Goal: Transaction & Acquisition: Purchase product/service

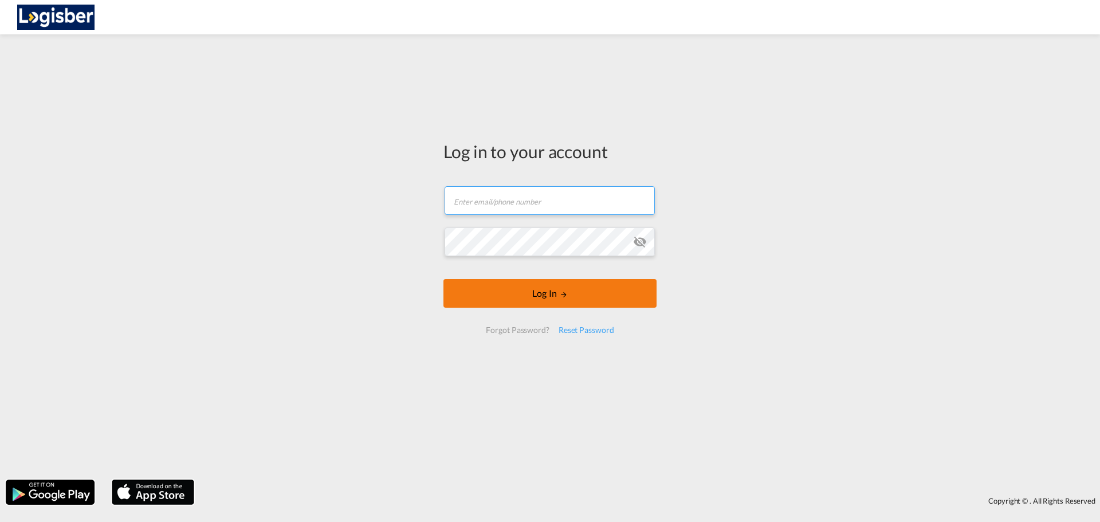
type input "[DOMAIN_NAME][EMAIL_ADDRESS][DOMAIN_NAME]"
click at [549, 295] on button "Log In" at bounding box center [550, 293] width 213 height 29
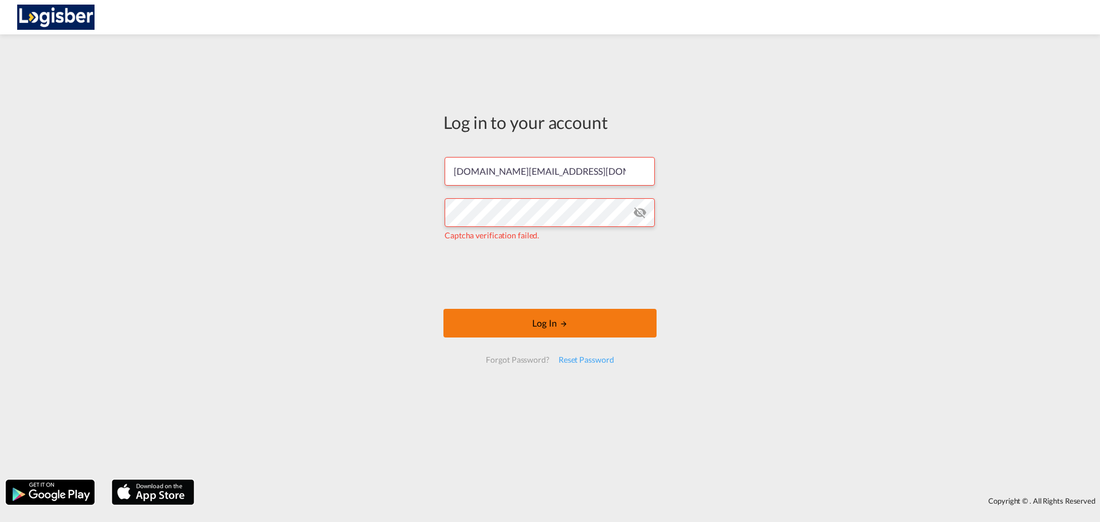
click at [509, 315] on button "Log In" at bounding box center [550, 323] width 213 height 29
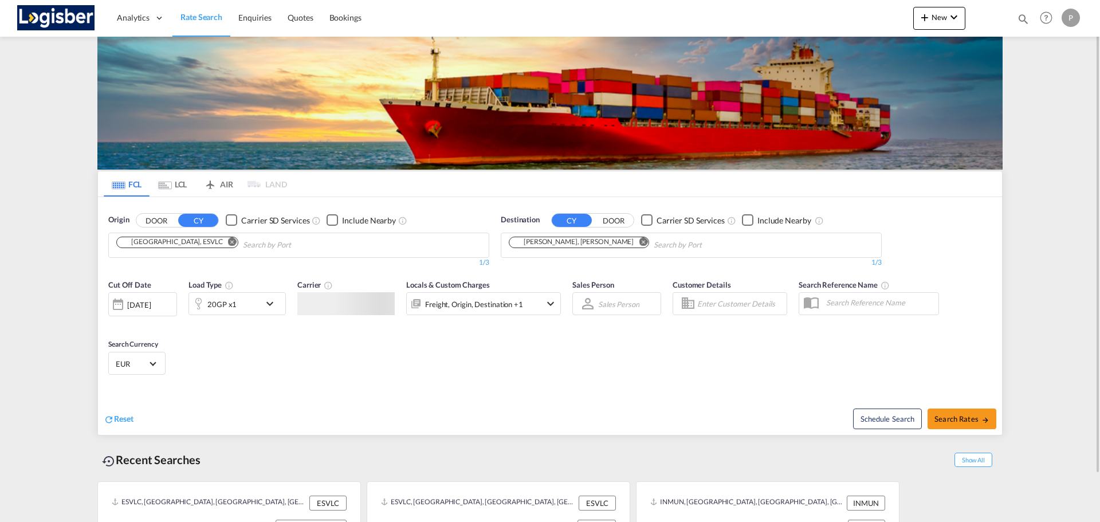
click at [151, 241] on div "[GEOGRAPHIC_DATA], ESVLC" at bounding box center [171, 242] width 103 height 10
click at [221, 241] on button "Remove" at bounding box center [229, 242] width 17 height 11
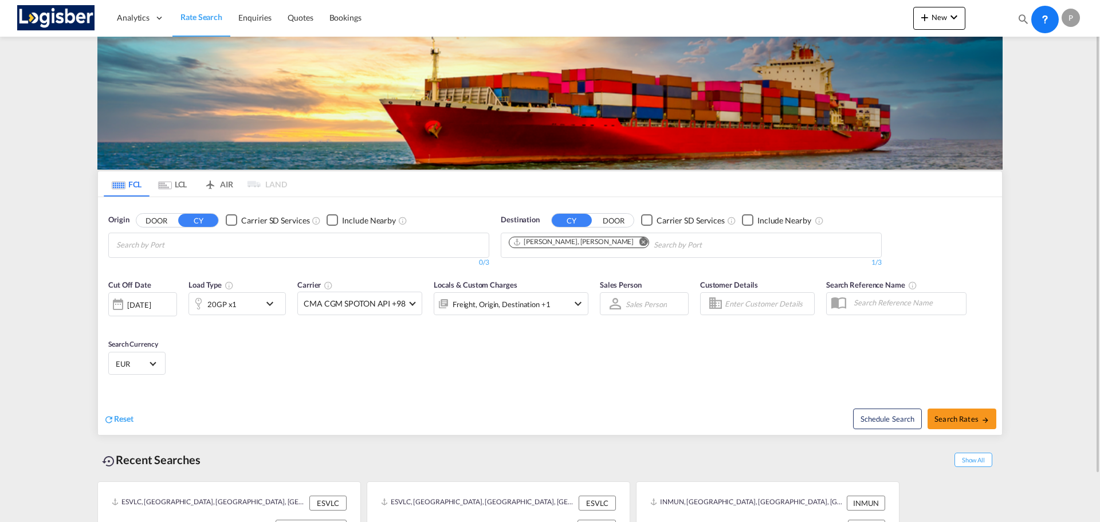
click at [639, 243] on md-icon "Remove" at bounding box center [643, 241] width 9 height 9
click at [354, 240] on body "Analytics Dashboard Rate Search Enquiries Quotes Bookings" at bounding box center [550, 261] width 1100 height 522
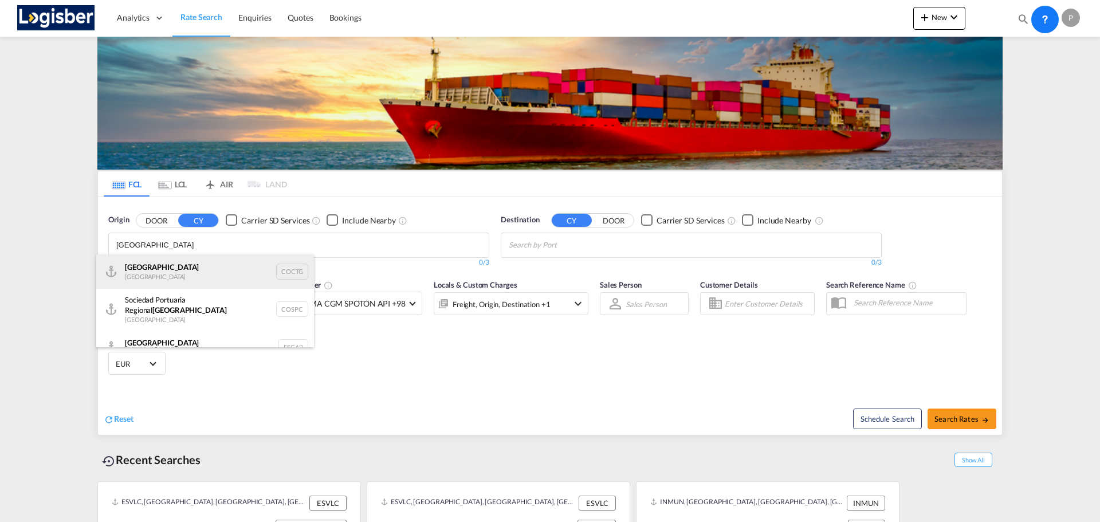
type input "[GEOGRAPHIC_DATA]"
click at [155, 276] on div "Cartagena [GEOGRAPHIC_DATA] COCTG" at bounding box center [205, 271] width 218 height 34
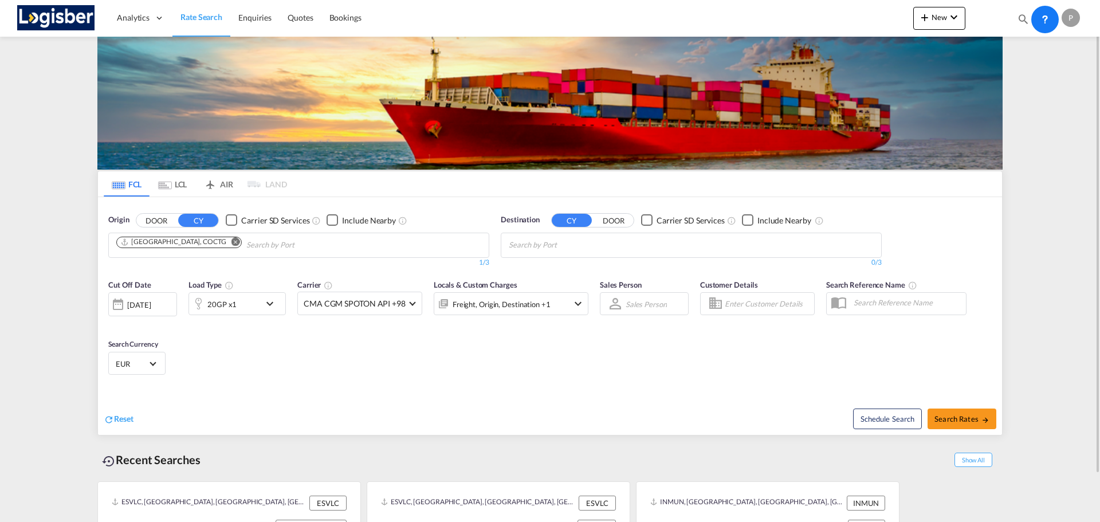
click at [677, 246] on body "Analytics Dashboard Rate Search Enquiries Quotes Bookings" at bounding box center [550, 261] width 1100 height 522
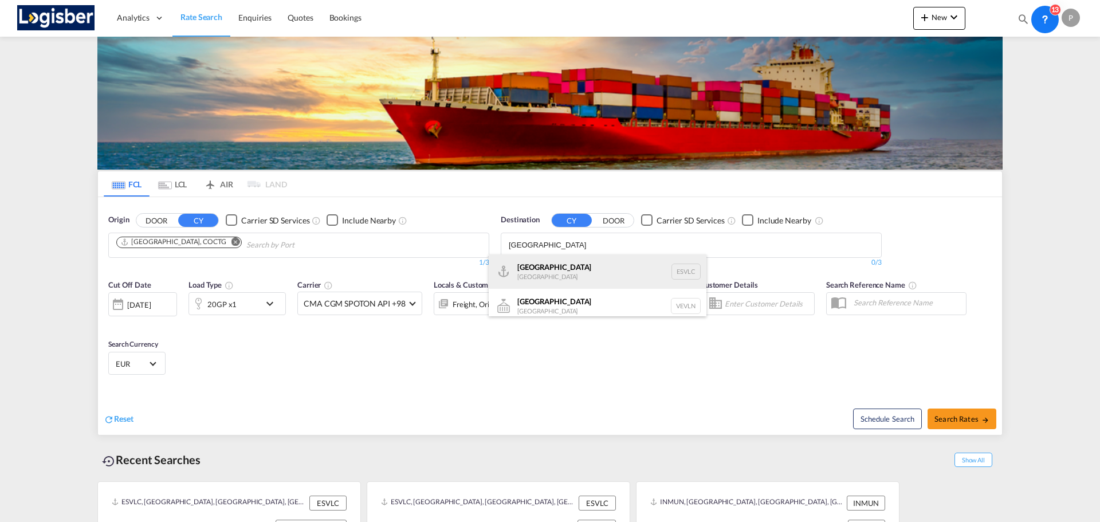
type input "[GEOGRAPHIC_DATA]"
click at [532, 272] on div "[GEOGRAPHIC_DATA] [GEOGRAPHIC_DATA] ESVLC" at bounding box center [598, 271] width 218 height 34
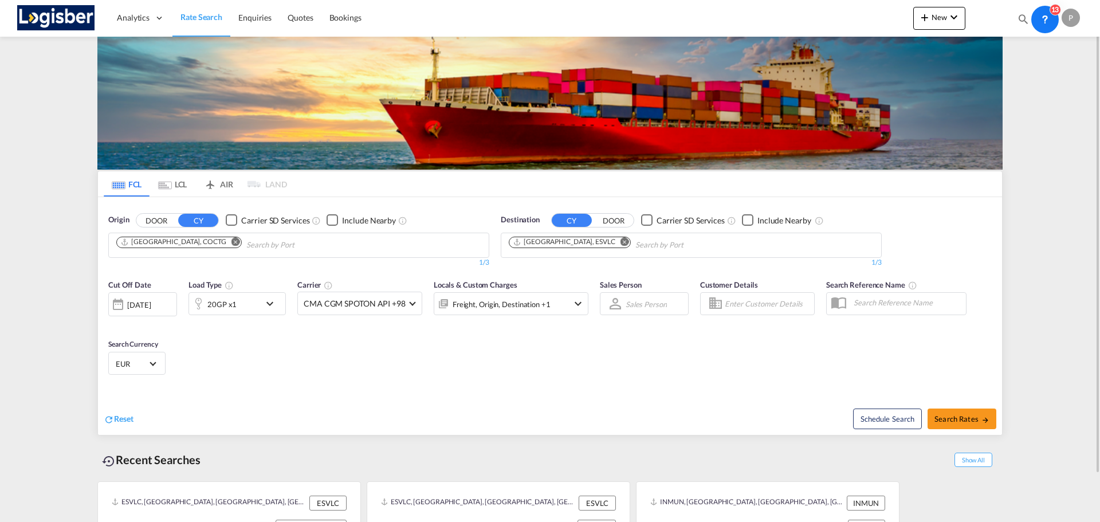
click at [272, 308] on md-icon "icon-chevron-down" at bounding box center [272, 304] width 19 height 14
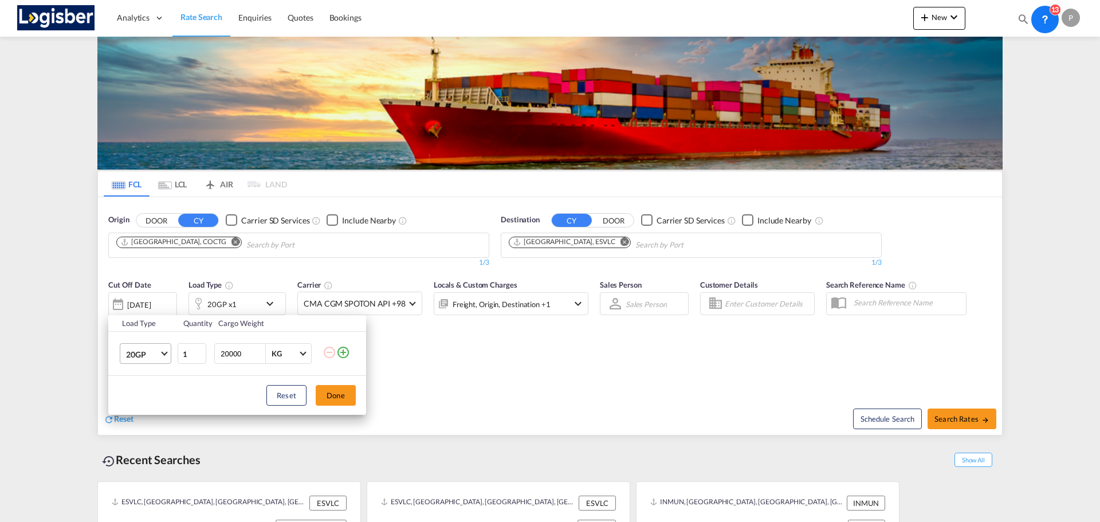
click at [152, 356] on span "20GP" at bounding box center [142, 354] width 33 height 11
click at [138, 410] on div "40HC" at bounding box center [136, 408] width 21 height 11
click at [351, 390] on button "Done" at bounding box center [336, 395] width 40 height 21
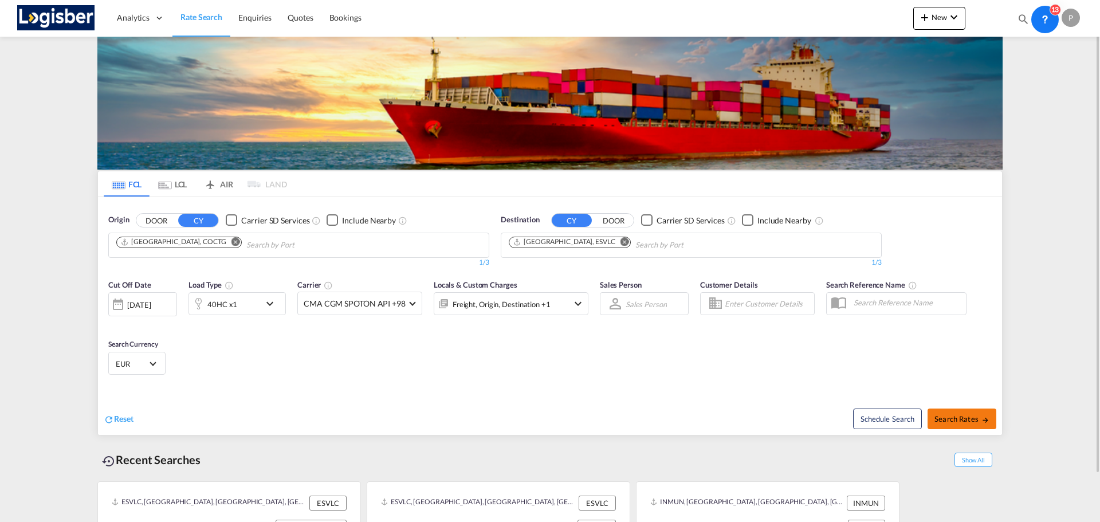
click at [955, 413] on button "Search Rates" at bounding box center [962, 419] width 69 height 21
type input "COCTG to ESVLC / [DATE]"
